Goal: Task Accomplishment & Management: Complete application form

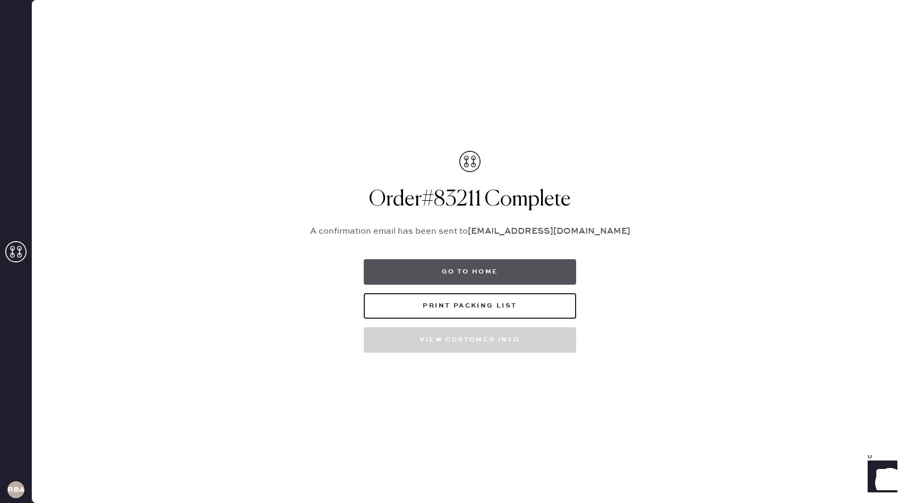
click at [455, 277] on button "Go to home" at bounding box center [470, 271] width 212 height 25
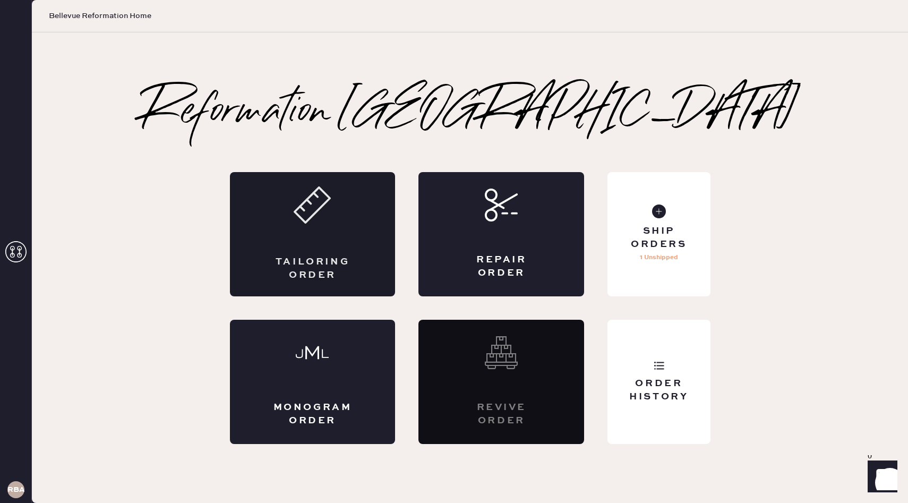
click at [334, 252] on div "Tailoring Order" at bounding box center [313, 234] width 166 height 124
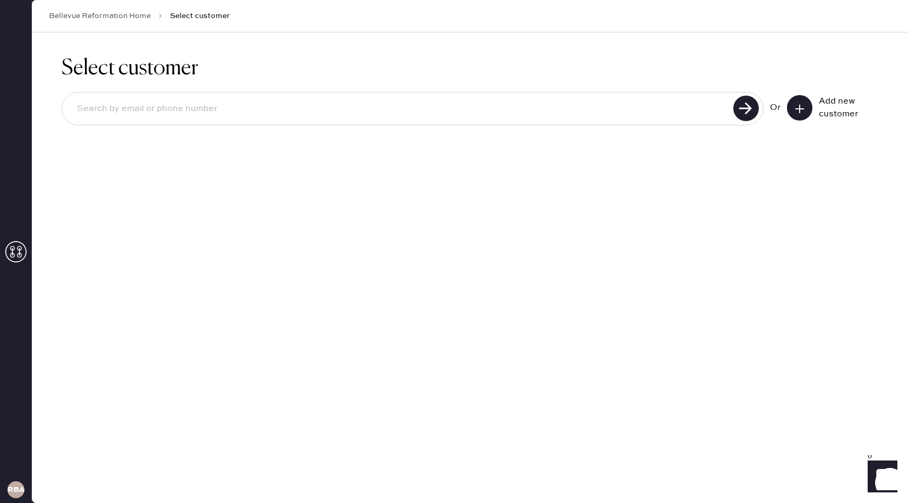
click at [505, 111] on input at bounding box center [398, 109] width 661 height 24
paste input "[EMAIL_ADDRESS][DOMAIN_NAME]"
type input "[EMAIL_ADDRESS][DOMAIN_NAME]"
click at [811, 108] on button at bounding box center [799, 107] width 25 height 25
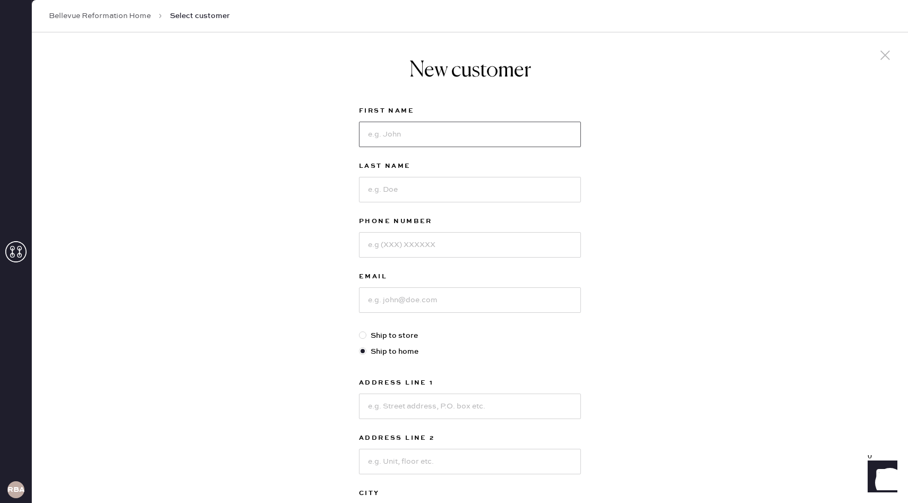
click at [507, 124] on input at bounding box center [470, 134] width 222 height 25
click at [374, 296] on input at bounding box center [470, 299] width 222 height 25
paste input "[EMAIL_ADDRESS][DOMAIN_NAME]"
type input "[EMAIL_ADDRESS][DOMAIN_NAME]"
click at [465, 134] on input at bounding box center [470, 134] width 222 height 25
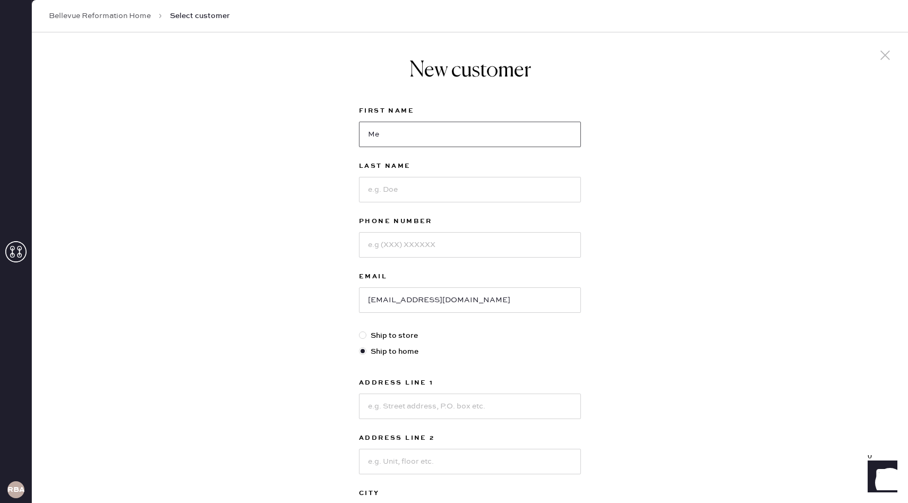
type input "M"
click at [457, 300] on input "[EMAIL_ADDRESS][DOMAIN_NAME]" at bounding box center [470, 299] width 222 height 25
click at [435, 129] on input at bounding box center [470, 134] width 222 height 25
type input "[PERSON_NAME]"
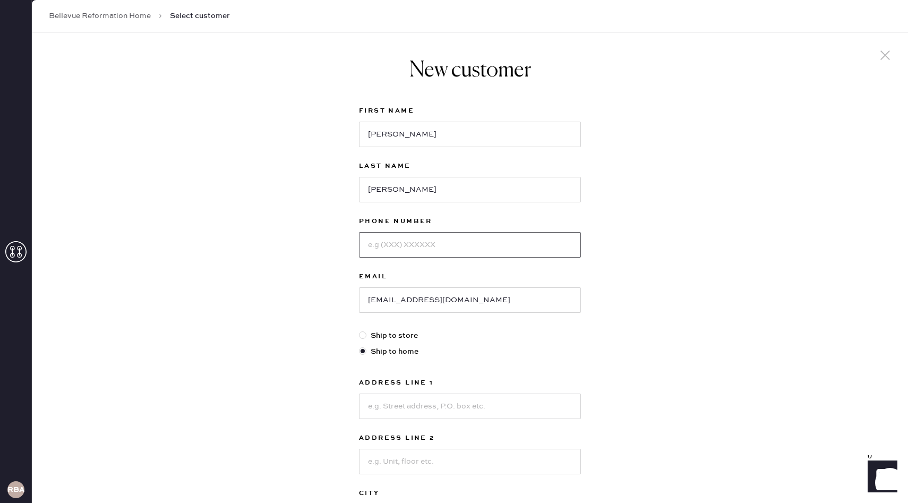
click at [398, 247] on input at bounding box center [470, 244] width 222 height 25
type input "4254104504"
click at [460, 306] on input "[EMAIL_ADDRESS][DOMAIN_NAME]" at bounding box center [470, 299] width 222 height 25
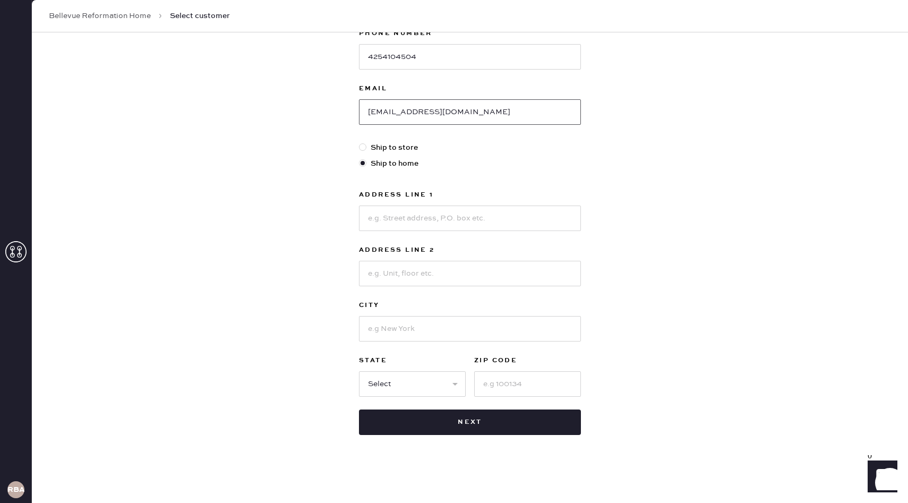
scroll to position [187, 0]
click at [388, 147] on label "Ship to store" at bounding box center [470, 148] width 222 height 12
click at [359, 143] on input "Ship to store" at bounding box center [359, 142] width 1 height 1
radio input "true"
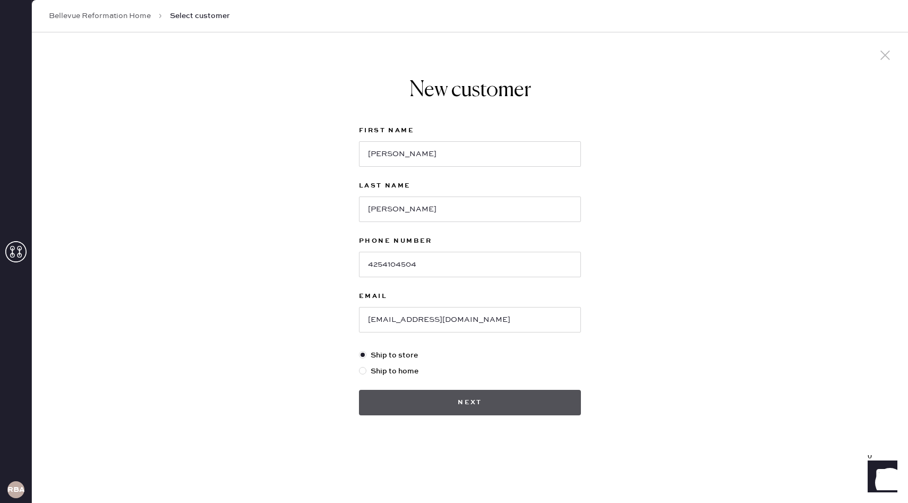
click at [454, 402] on button "Next" at bounding box center [470, 402] width 222 height 25
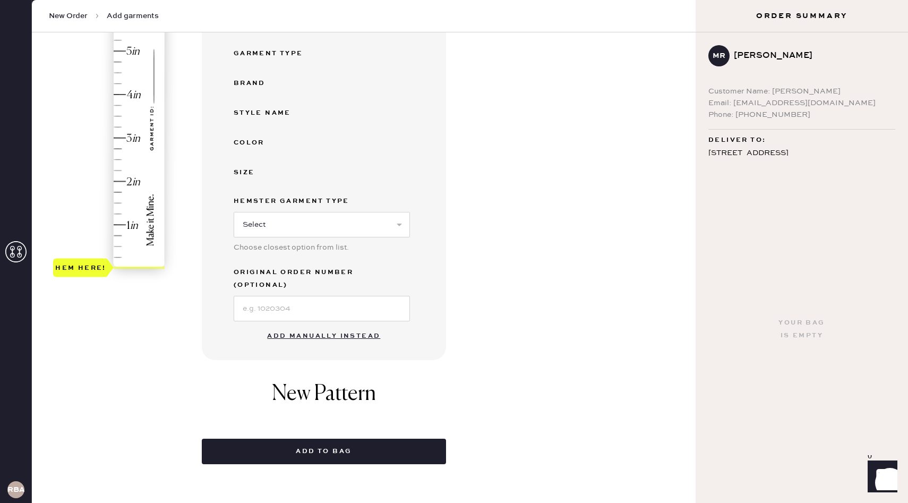
scroll to position [193, 0]
click at [328, 325] on button "Add manually instead" at bounding box center [324, 335] width 126 height 21
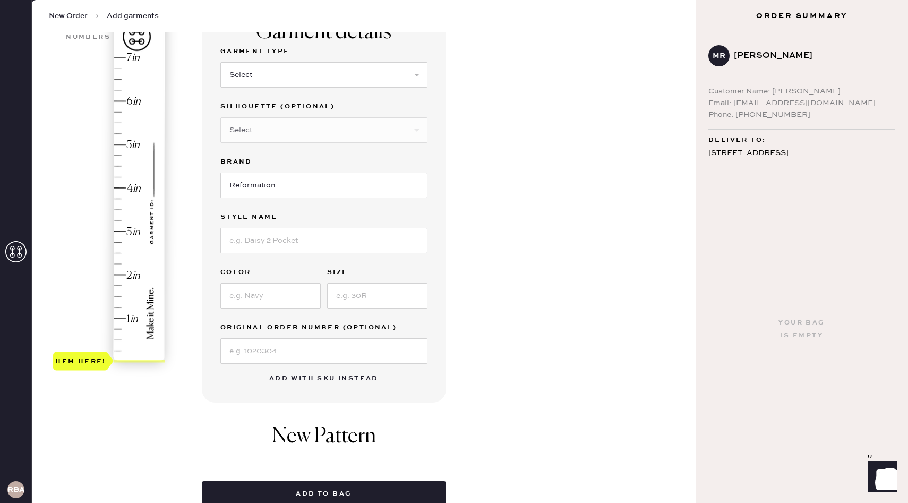
scroll to position [46, 0]
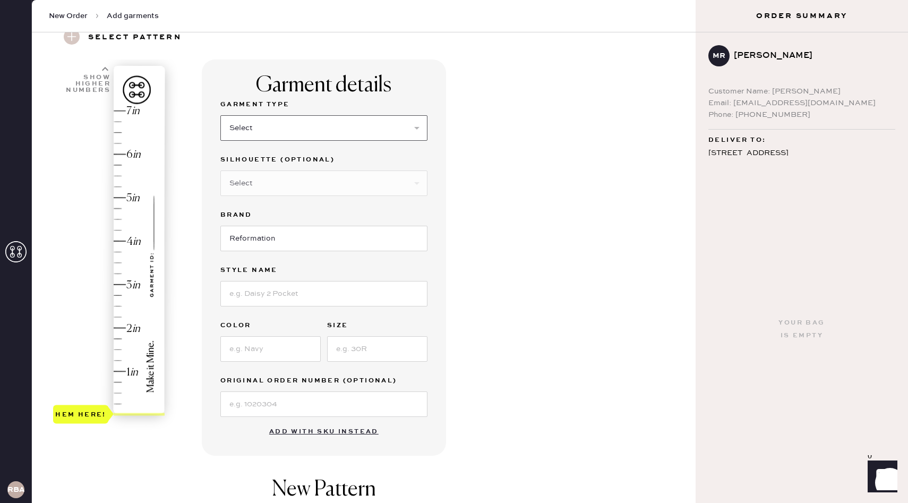
click at [373, 122] on select "Select Basic Skirt Jeans Leggings Pants Shorts Basic Sleeved Dress Basic Sleeve…" at bounding box center [323, 127] width 207 height 25
select select "5"
click at [220, 115] on select "Select Basic Skirt Jeans Leggings Pants Shorts Basic Sleeved Dress Basic Sleeve…" at bounding box center [323, 127] width 207 height 25
click at [333, 182] on select "Select Short Sleeves Long Sleeves Other" at bounding box center [323, 182] width 207 height 25
select select "17"
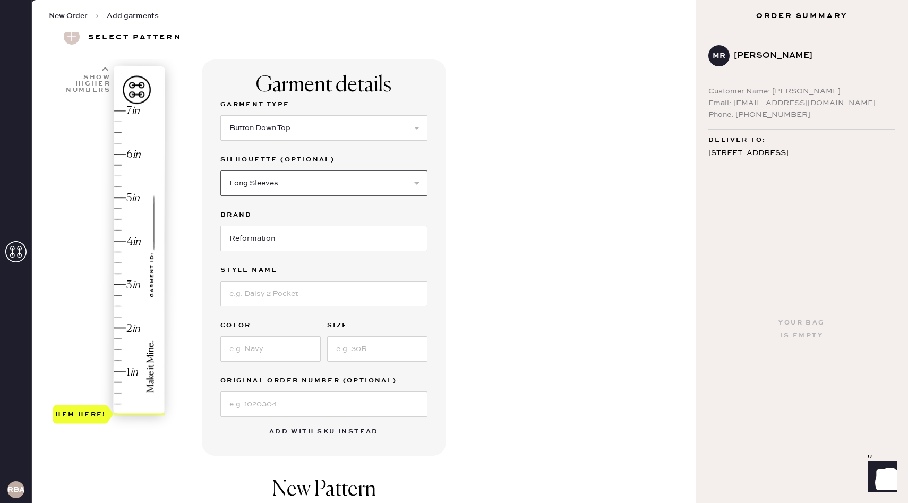
click at [220, 170] on select "Select Short Sleeves Long Sleeves Other" at bounding box center [323, 182] width 207 height 25
click at [289, 296] on input at bounding box center [323, 293] width 207 height 25
type input "[PERSON_NAME] Oversized Shirt"
click at [299, 351] on input at bounding box center [270, 348] width 100 height 25
type input "Red Stripe"
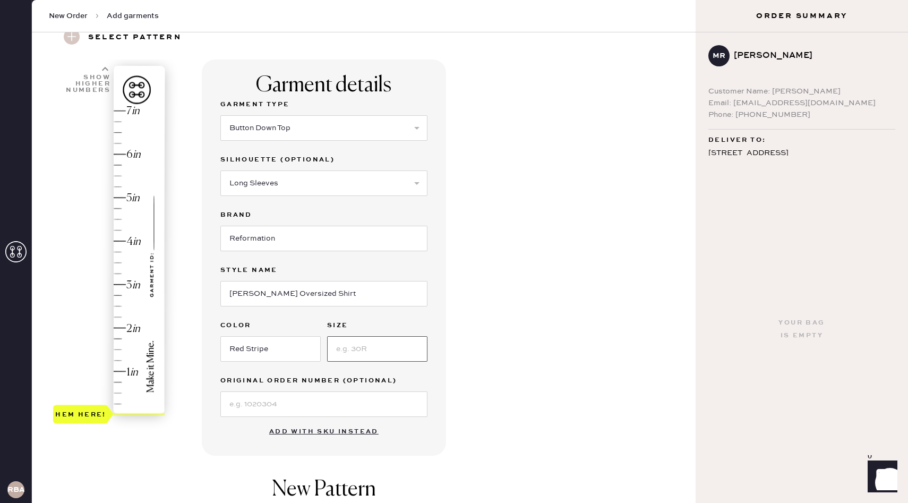
click at [349, 350] on input at bounding box center [377, 348] width 100 height 25
type input "S"
click at [295, 447] on div "Garment details Garment Type Select Basic Skirt Jeans Leggings Pants Shorts Bas…" at bounding box center [324, 257] width 244 height 396
type input "3"
click at [123, 286] on div "Hem here!" at bounding box center [109, 262] width 113 height 313
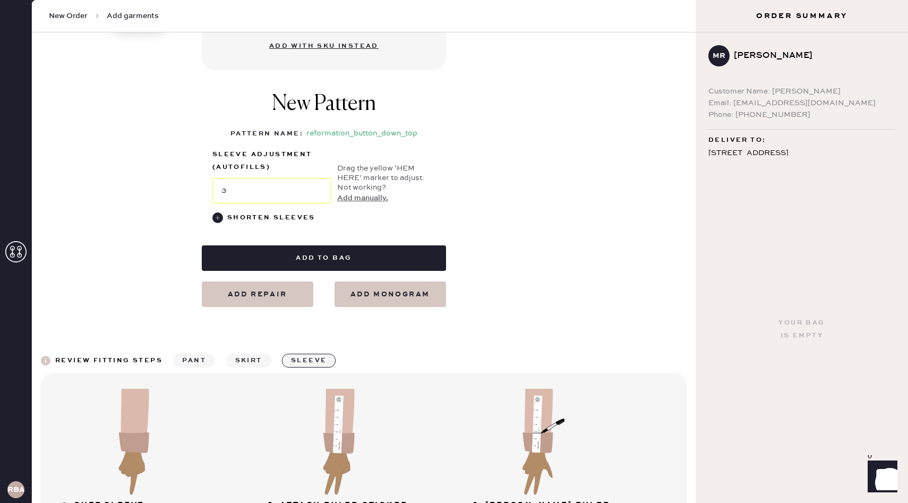
scroll to position [432, 0]
click at [336, 131] on div "reformation_button_down_top" at bounding box center [361, 133] width 111 height 13
click at [367, 200] on button "Add manually." at bounding box center [362, 198] width 51 height 12
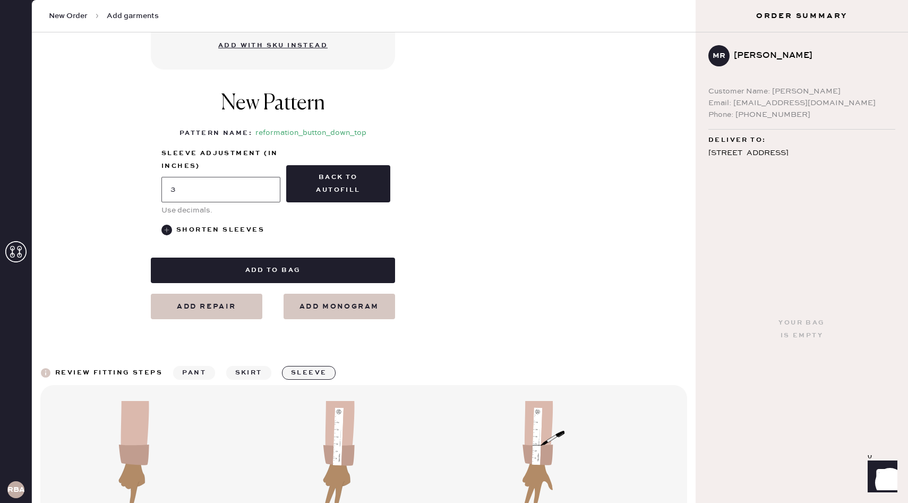
click at [261, 189] on input "3" at bounding box center [220, 189] width 119 height 25
click at [234, 154] on label "Sleeve adjustment (in inches)" at bounding box center [220, 159] width 119 height 25
click at [279, 141] on div "New Pattern Pattern Name : reformation_button_down_top 1 in 2 in 3 in 4 in Show…" at bounding box center [273, 163] width 244 height 167
drag, startPoint x: 286, startPoint y: 145, endPoint x: 227, endPoint y: 145, distance: 59.4
click at [227, 145] on div "New Pattern Pattern Name : reformation_button_down_top 1 in 2 in 3 in 4 in Show…" at bounding box center [273, 163] width 244 height 167
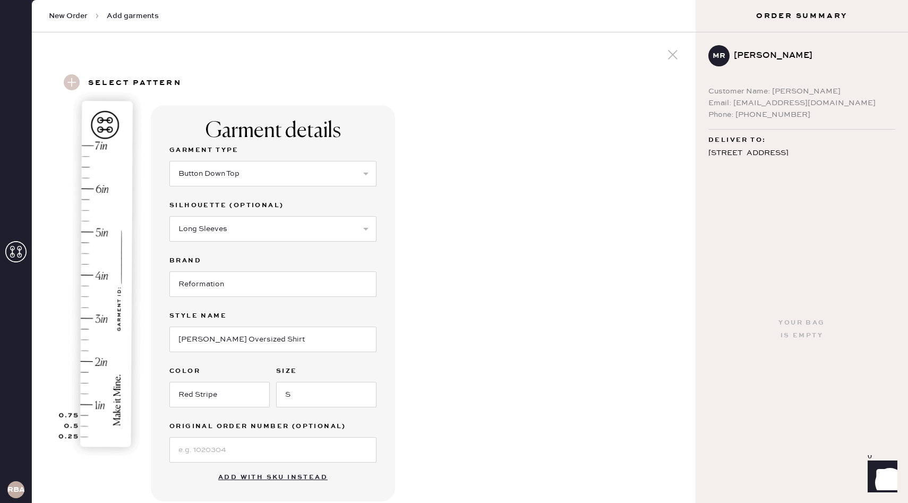
scroll to position [0, 0]
click at [358, 171] on select "Select Basic Skirt Jeans Leggings Pants Shorts Basic Sleeved Dress Basic Sleeve…" at bounding box center [272, 173] width 207 height 25
click at [331, 224] on select "Select Short Sleeves Long Sleeves Other" at bounding box center [272, 229] width 207 height 25
click at [169, 217] on select "Select Short Sleeves Long Sleeves Other" at bounding box center [272, 229] width 207 height 25
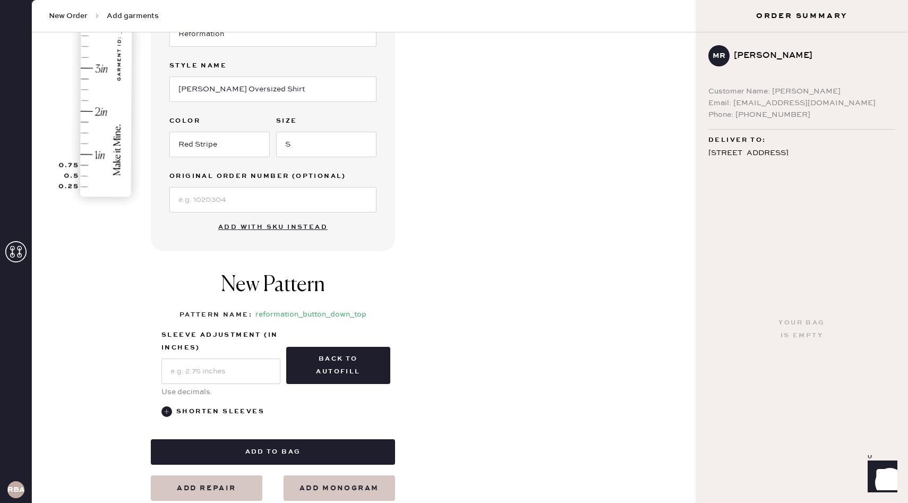
scroll to position [229, 0]
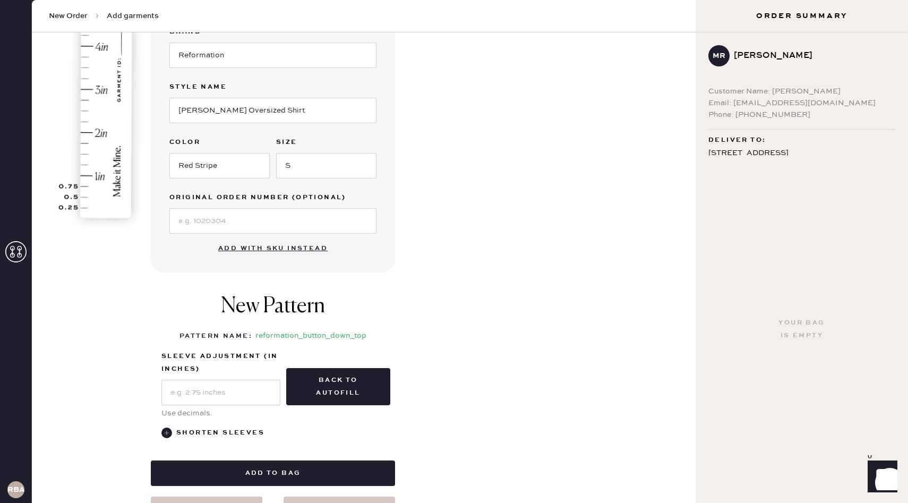
click at [95, 131] on img at bounding box center [102, 45] width 132 height 372
click at [88, 131] on img at bounding box center [102, 45] width 132 height 372
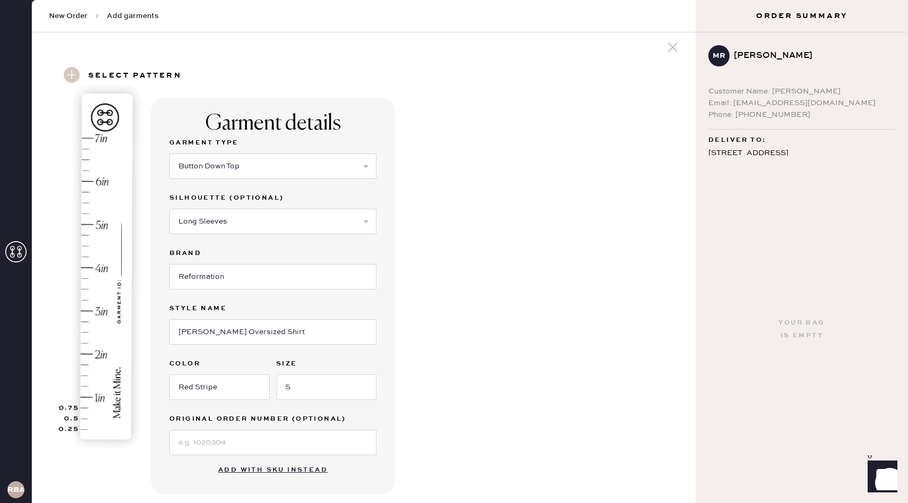
scroll to position [0, 0]
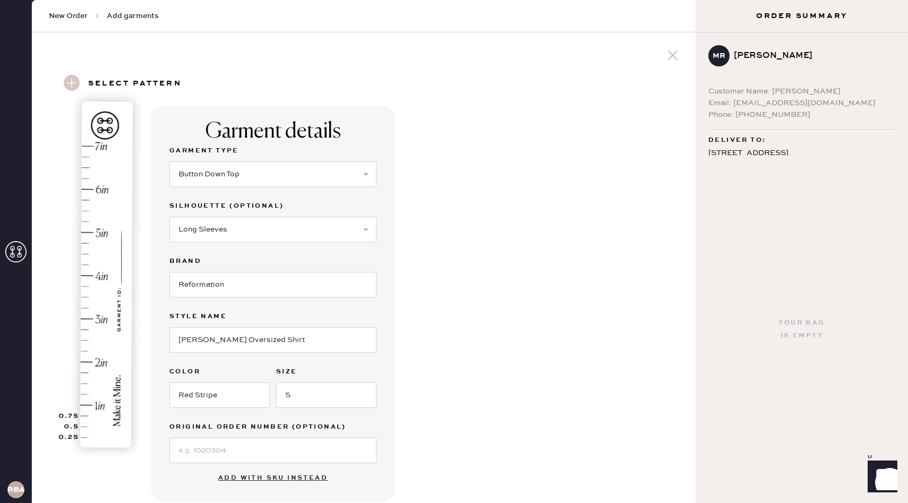
click at [76, 136] on img at bounding box center [102, 275] width 132 height 372
click at [260, 169] on select "Select Basic Skirt Jeans Leggings Pants Shorts Basic Sleeved Dress Basic Sleeve…" at bounding box center [272, 173] width 207 height 25
select select "4"
click at [169, 161] on select "Select Basic Skirt Jeans Leggings Pants Shorts Basic Sleeved Dress Basic Sleeve…" at bounding box center [272, 173] width 207 height 25
select select
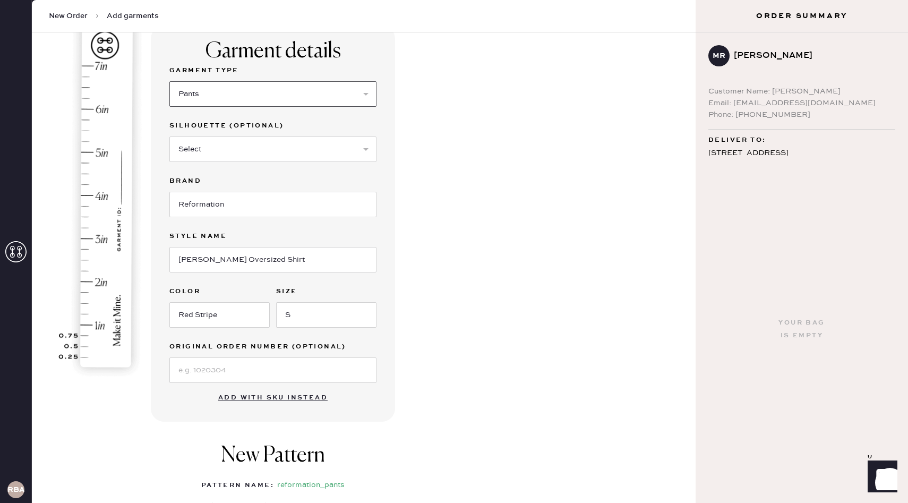
scroll to position [83, 0]
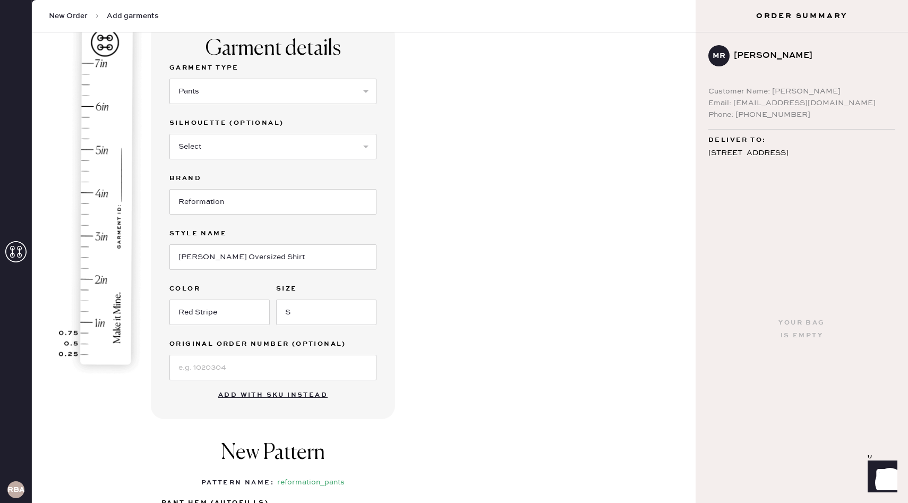
click at [440, 226] on div "Garment details Garment Type Select Basic Skirt Jeans Leggings Pants Shorts Bas…" at bounding box center [419, 328] width 536 height 610
click at [279, 261] on input "[PERSON_NAME] Oversized Shirt" at bounding box center [272, 256] width 207 height 25
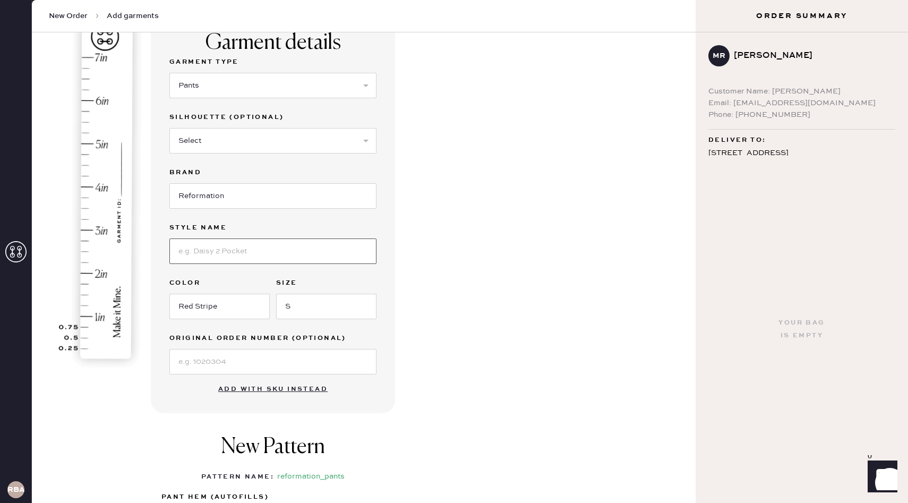
scroll to position [90, 0]
click at [277, 136] on select "Select Joggers Shorts Cropped Flare Boot Cut Straight Skinny Other" at bounding box center [272, 139] width 207 height 25
select select "11"
click at [169, 127] on select "Select Joggers Shorts Cropped Flare Boot Cut Straight Skinny Other" at bounding box center [272, 139] width 207 height 25
click at [228, 250] on input at bounding box center [272, 249] width 207 height 25
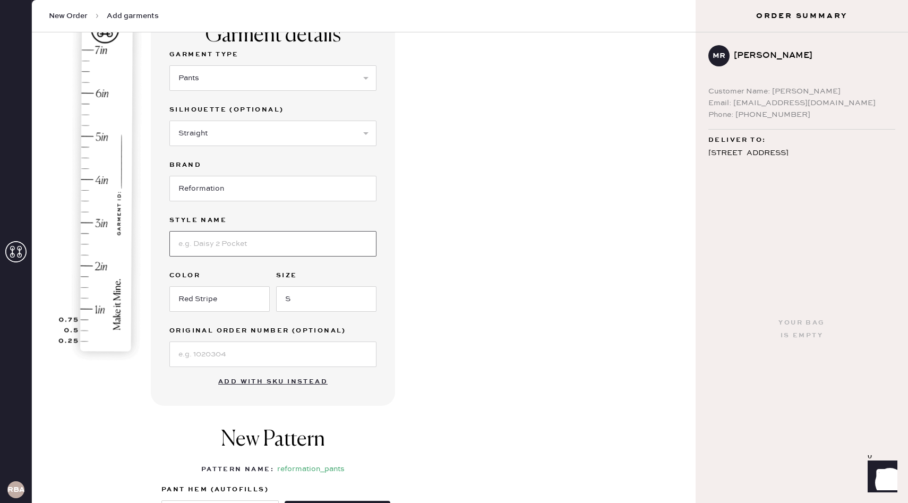
scroll to position [97, 0]
type input "P"
type input "Olina Silk Pant"
click at [304, 304] on input "S" at bounding box center [326, 298] width 100 height 25
type input "MP"
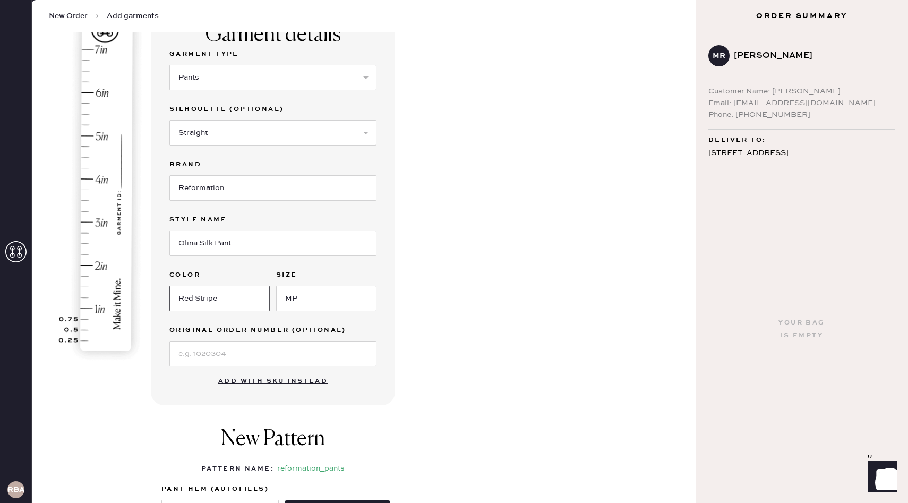
click at [229, 307] on input "Red Stripe" at bounding box center [219, 298] width 100 height 25
click at [229, 305] on input "Red Stripe" at bounding box center [219, 298] width 100 height 25
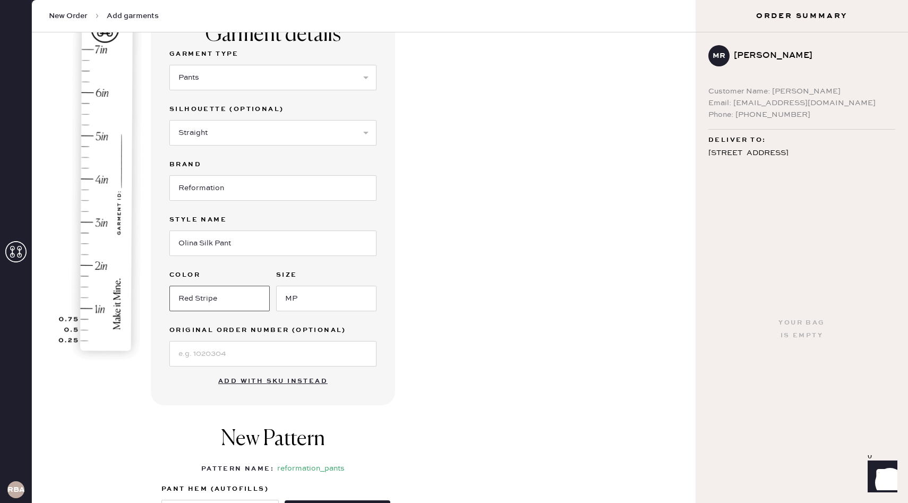
click at [229, 305] on input "Red Stripe" at bounding box center [219, 298] width 100 height 25
type input "Black"
click at [133, 395] on div "Garment details Garment Type Select Basic Skirt Jeans Leggings Pants Shorts Bas…" at bounding box center [363, 314] width 646 height 610
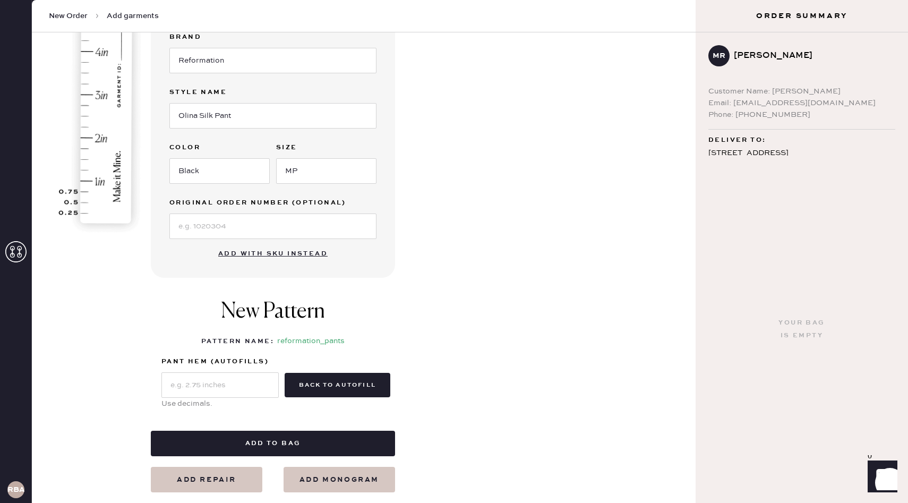
scroll to position [223, 0]
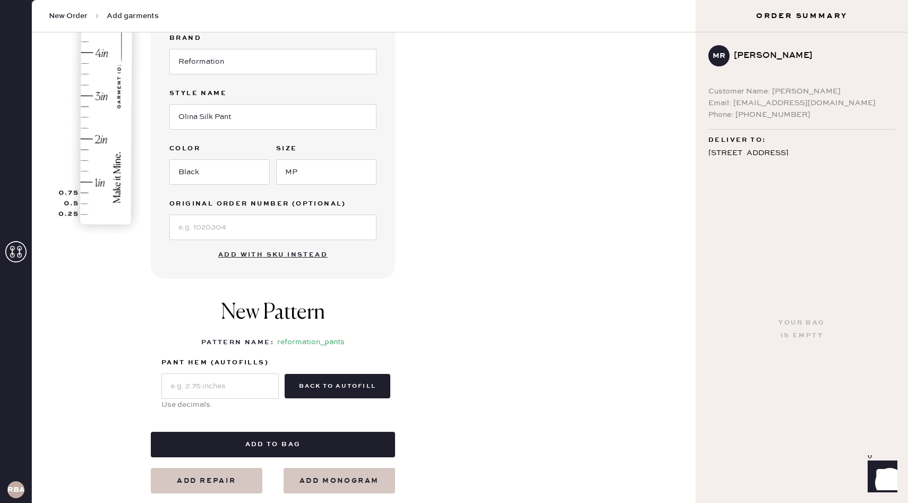
click at [83, 170] on img at bounding box center [102, 52] width 132 height 372
click at [90, 171] on img at bounding box center [102, 52] width 132 height 372
click at [235, 386] on input "text" at bounding box center [219, 385] width 117 height 25
type input "1.25"
click at [430, 390] on div "Garment details Garment Type Select Basic Skirt Jeans Leggings Pants Shorts Bas…" at bounding box center [419, 188] width 536 height 610
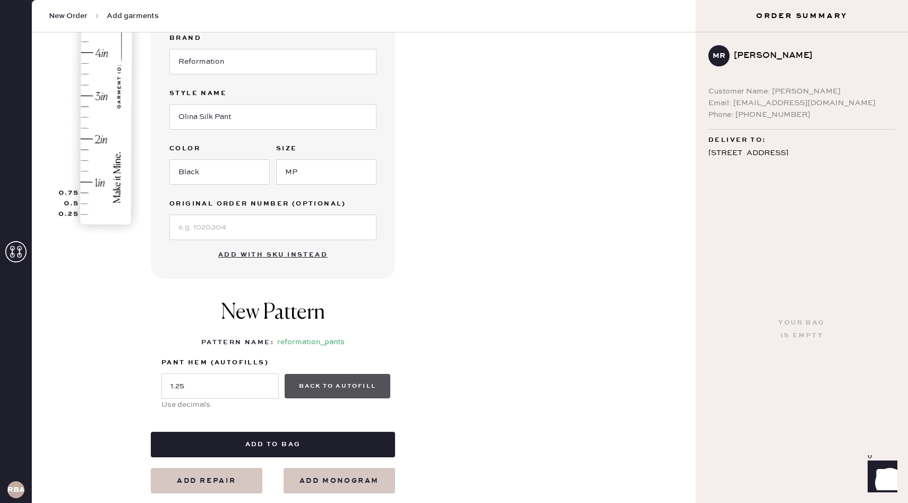
click at [319, 387] on button "back to autofill" at bounding box center [337, 386] width 106 height 24
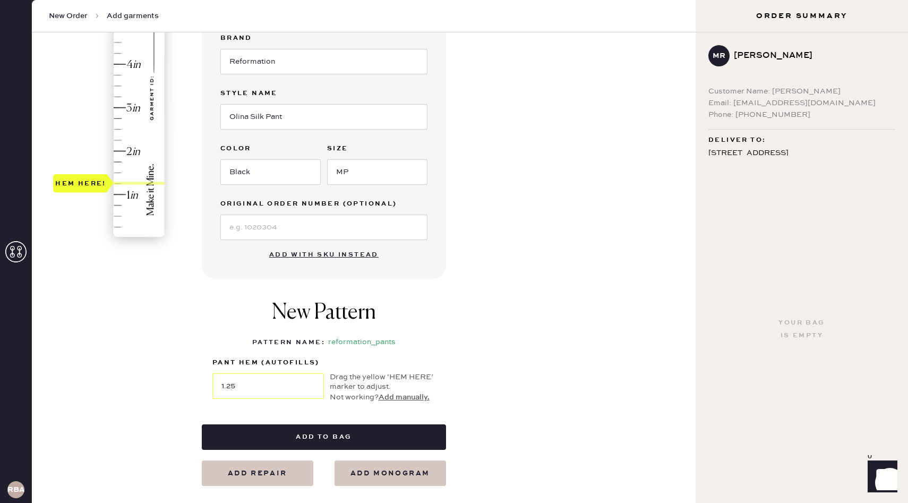
click at [117, 183] on div "Hem here!" at bounding box center [109, 85] width 113 height 313
click at [474, 345] on div "Garment details Garment Type Select Basic Skirt Jeans Leggings Pants Shorts Bas…" at bounding box center [444, 184] width 485 height 603
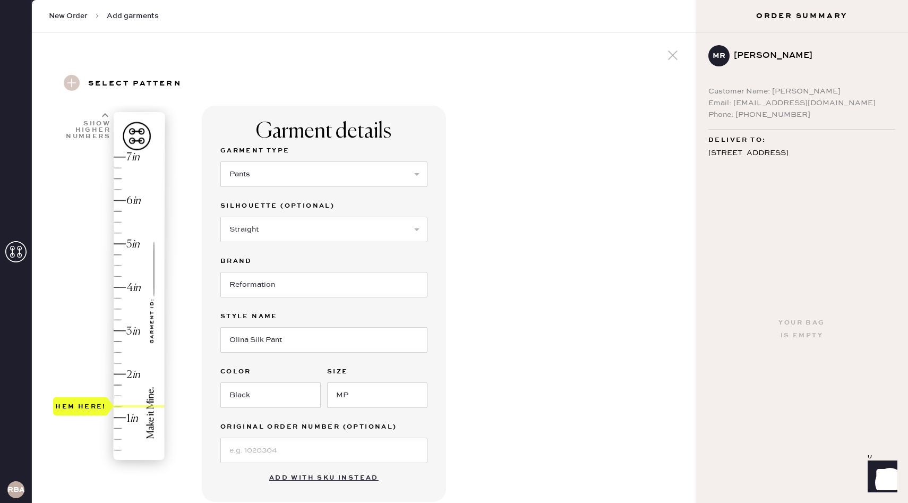
scroll to position [345, 0]
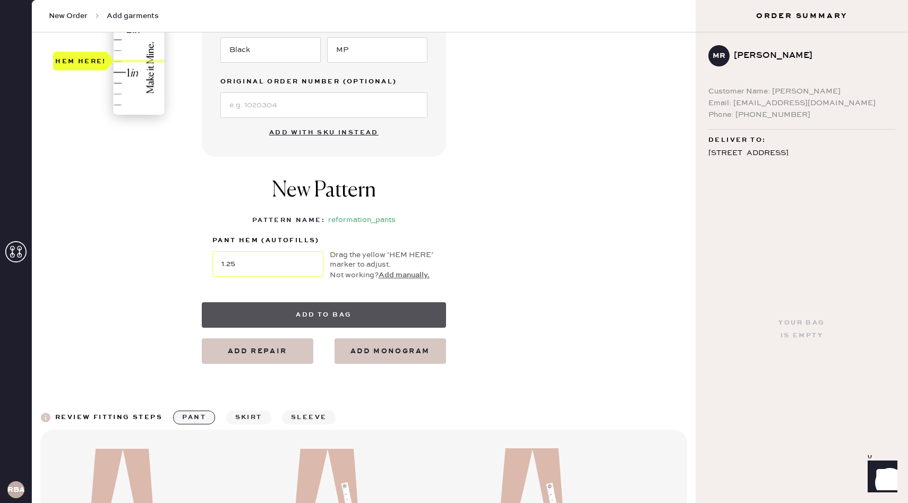
click at [310, 314] on button "Add to bag" at bounding box center [324, 314] width 244 height 25
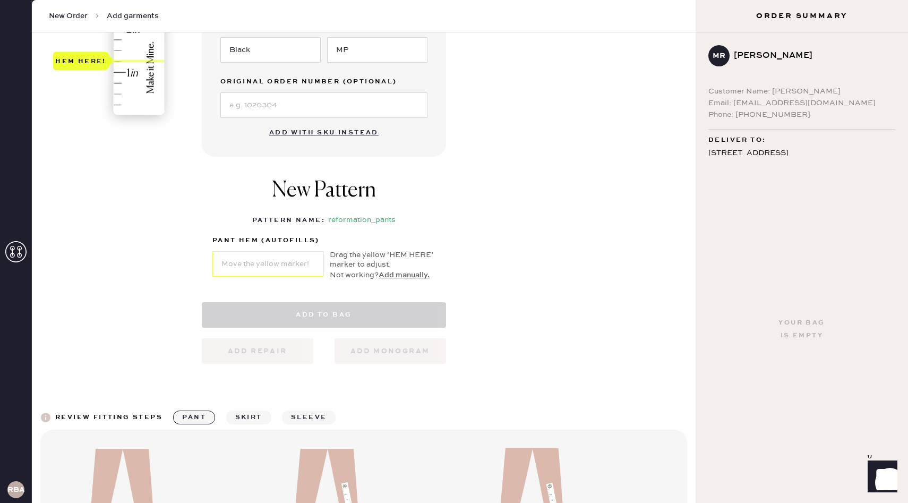
select select "4"
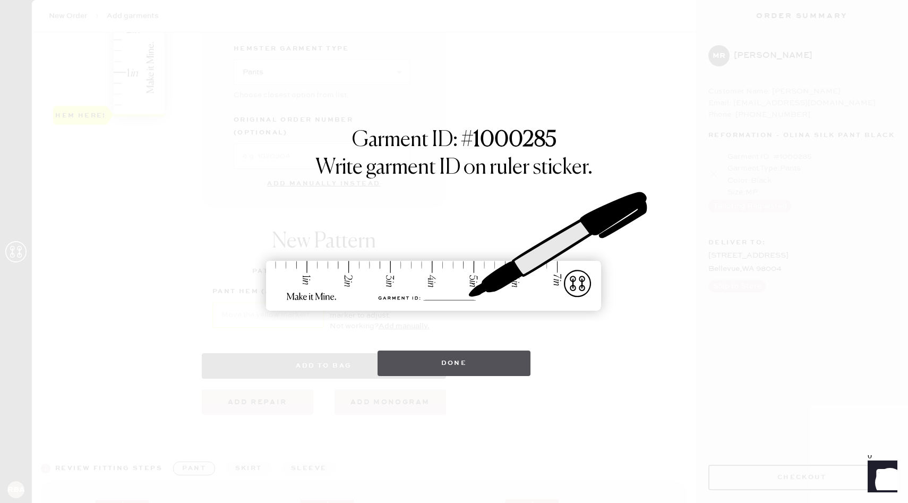
click at [464, 362] on button "Done" at bounding box center [453, 362] width 153 height 25
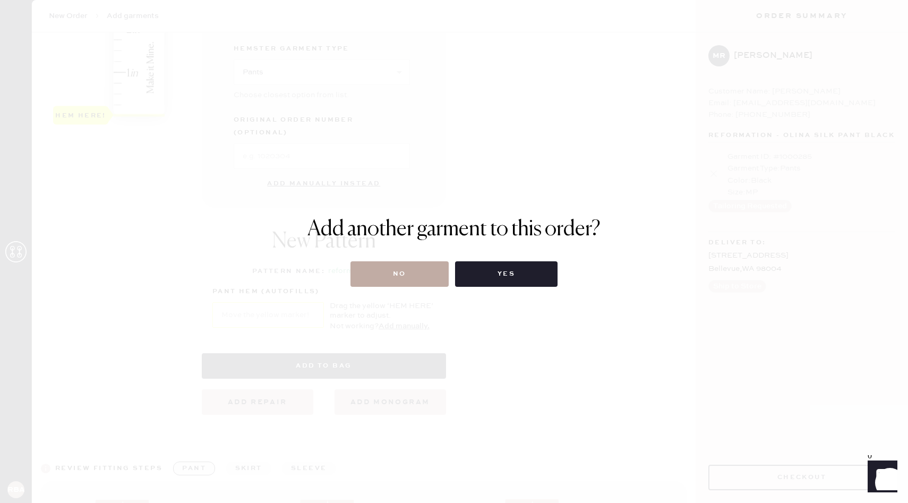
click at [420, 286] on button "No" at bounding box center [399, 273] width 98 height 25
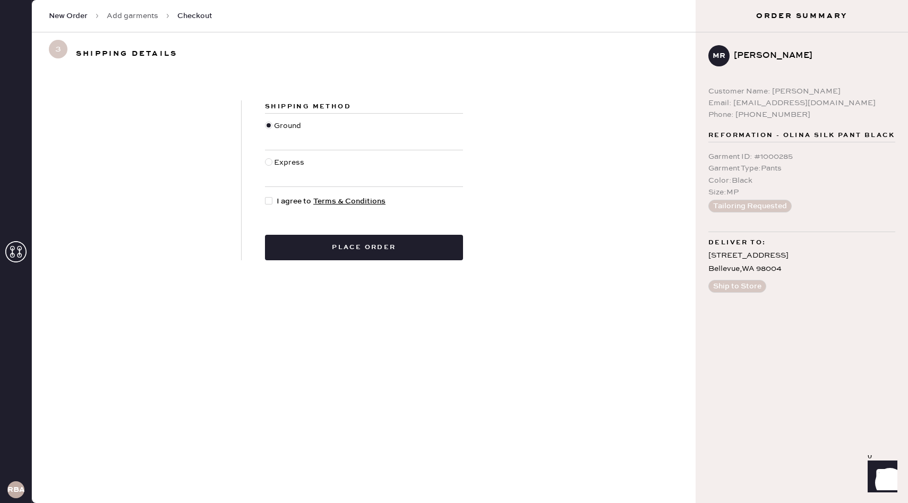
click at [275, 205] on div at bounding box center [271, 201] width 12 height 12
click at [265, 196] on input "I agree to Terms & Conditions" at bounding box center [265, 195] width 1 height 1
checkbox input "true"
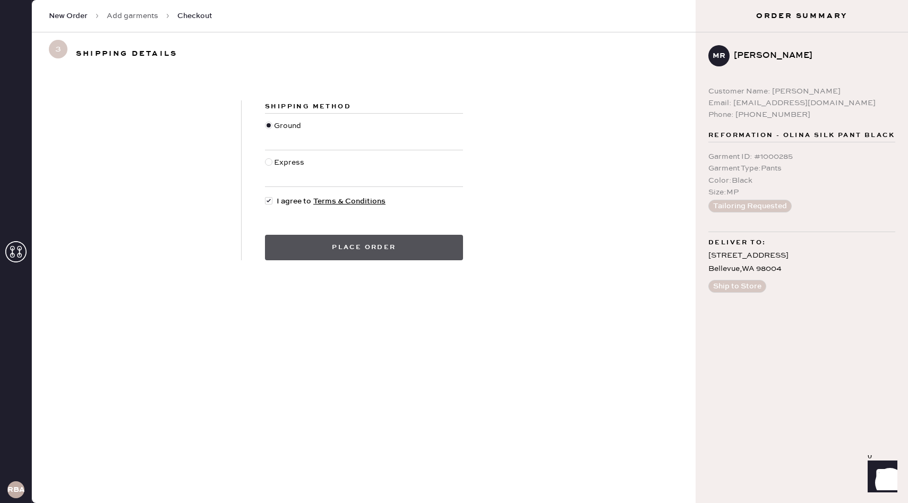
click at [309, 242] on button "Place order" at bounding box center [364, 247] width 198 height 25
